Goal: Task Accomplishment & Management: Manage account settings

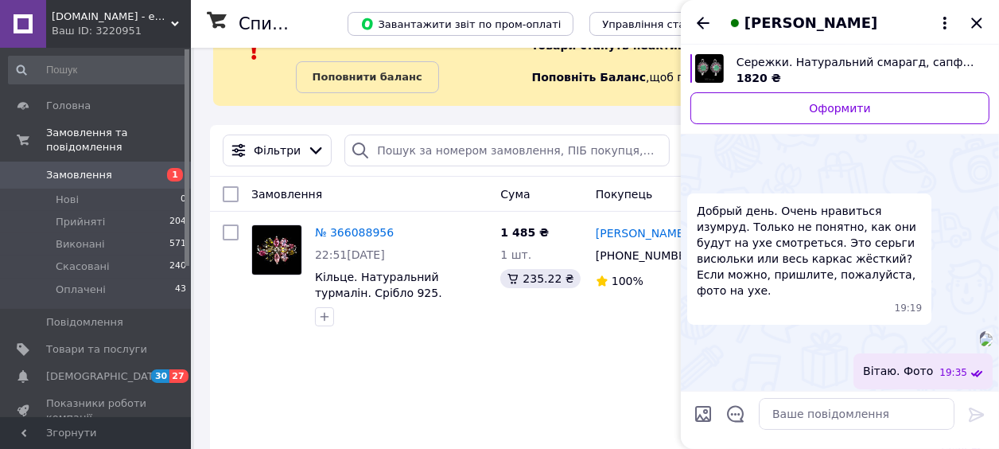
scroll to position [2336, 0]
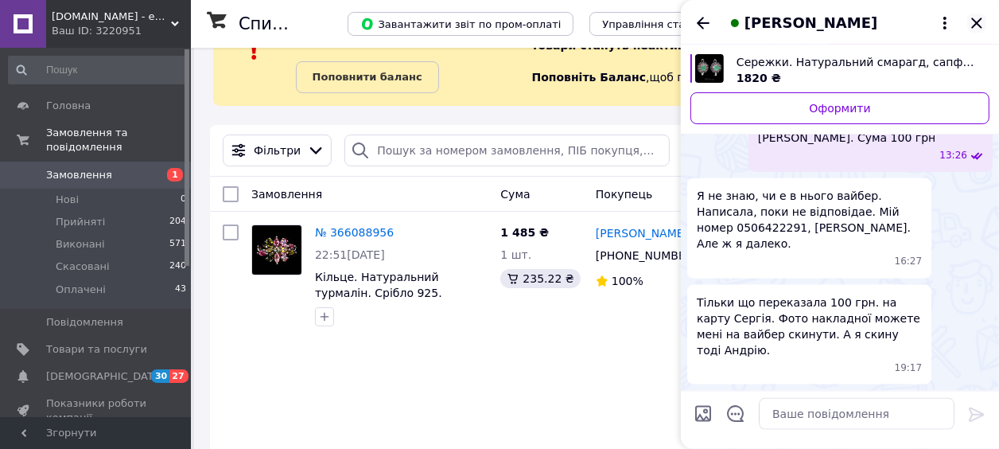
click at [981, 27] on icon "Закрити" at bounding box center [976, 23] width 19 height 19
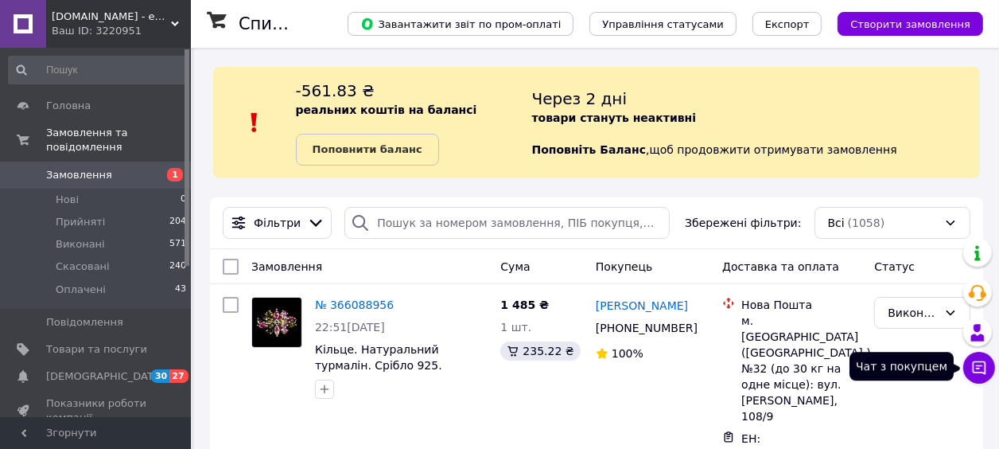
click at [976, 371] on icon at bounding box center [979, 368] width 16 height 16
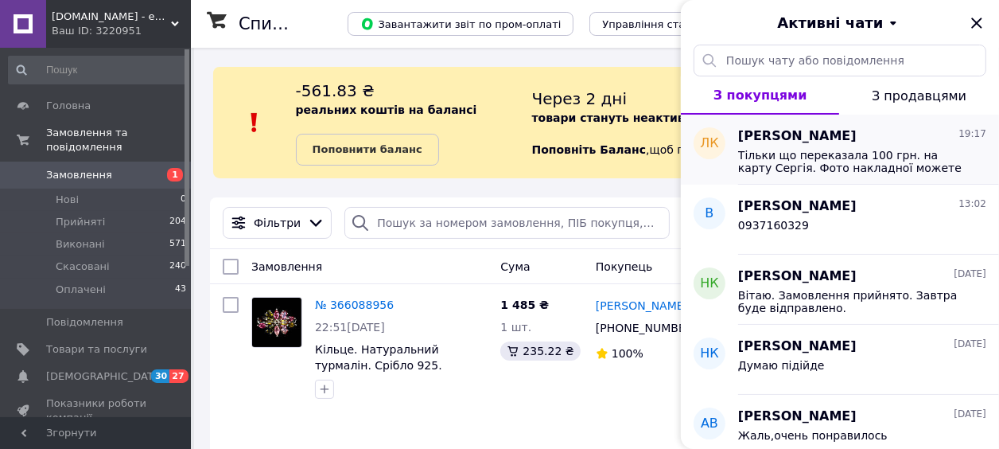
click at [857, 146] on span "[PERSON_NAME]" at bounding box center [797, 136] width 119 height 18
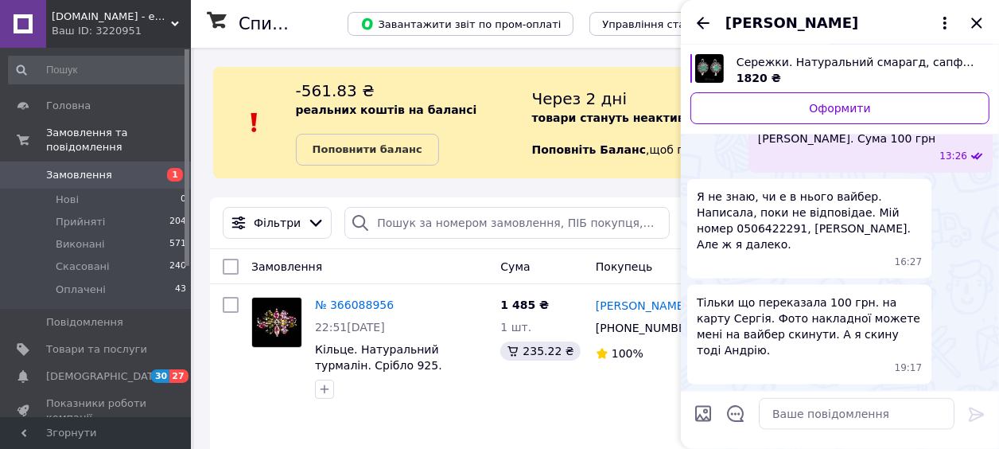
scroll to position [2303, 0]
click at [975, 25] on icon "Закрити" at bounding box center [976, 23] width 10 height 10
